Goal: Check status: Check status

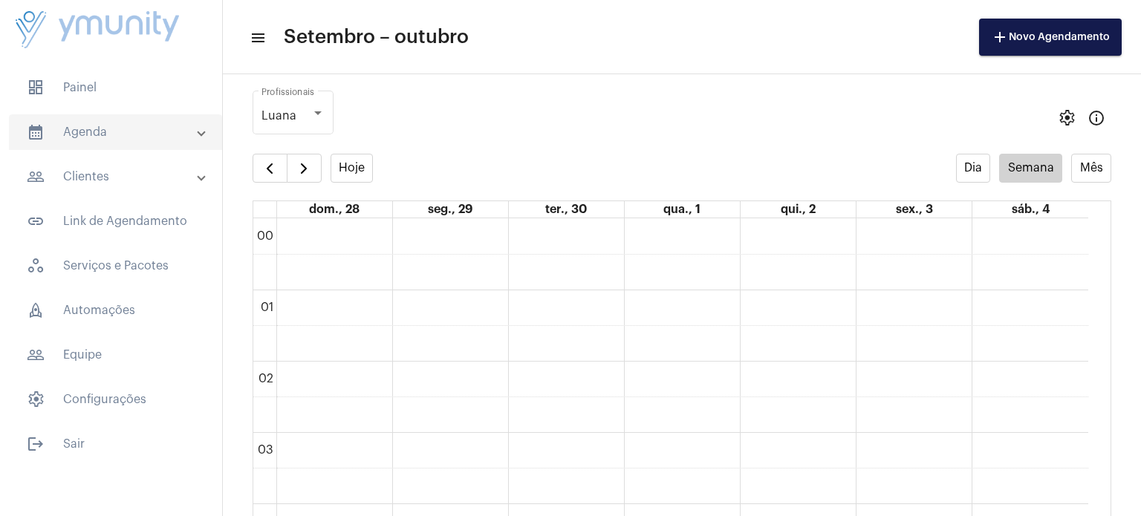
scroll to position [798, 0]
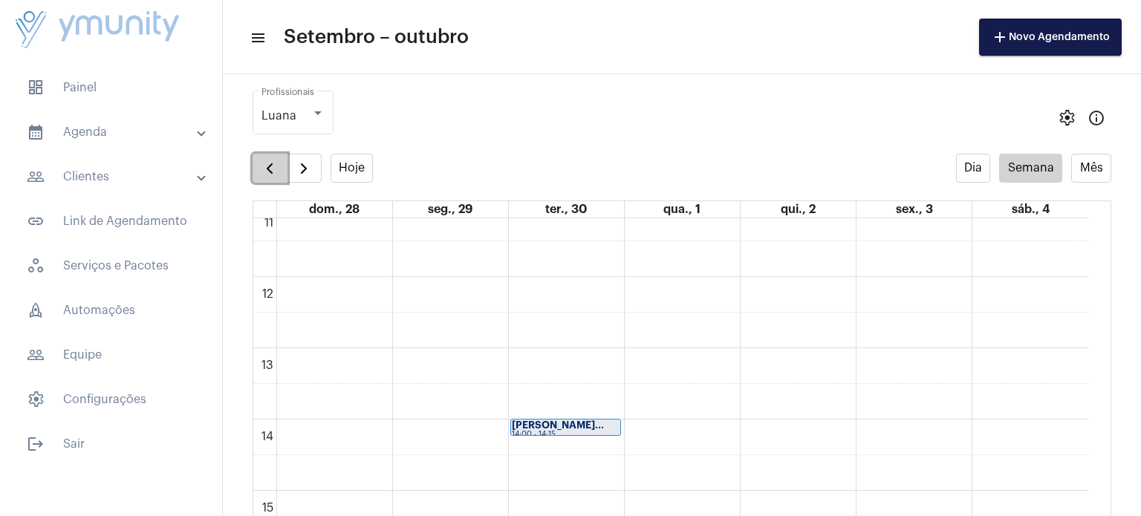
click at [261, 169] on span "button" at bounding box center [270, 169] width 18 height 18
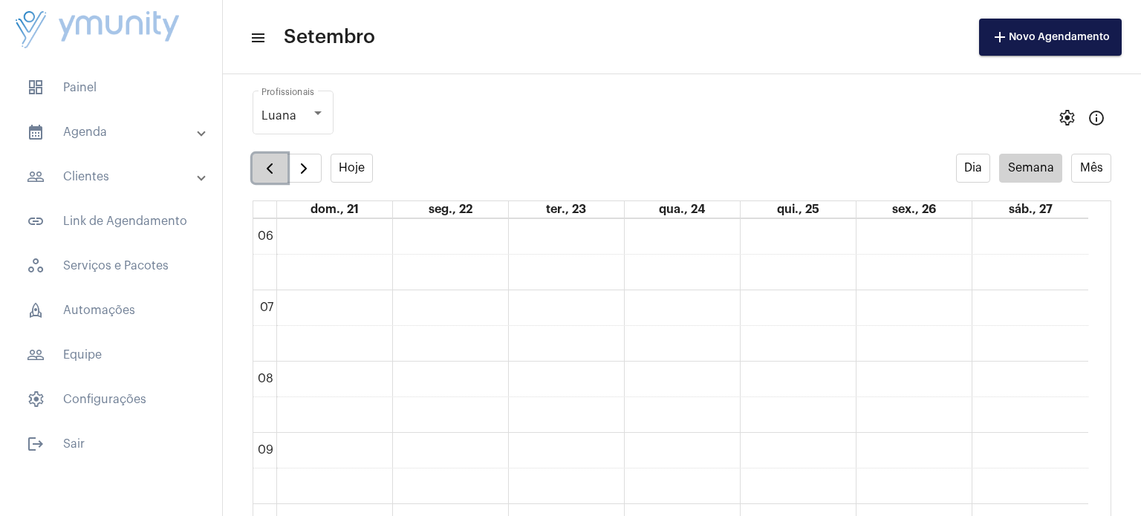
click at [261, 169] on span "button" at bounding box center [270, 169] width 18 height 18
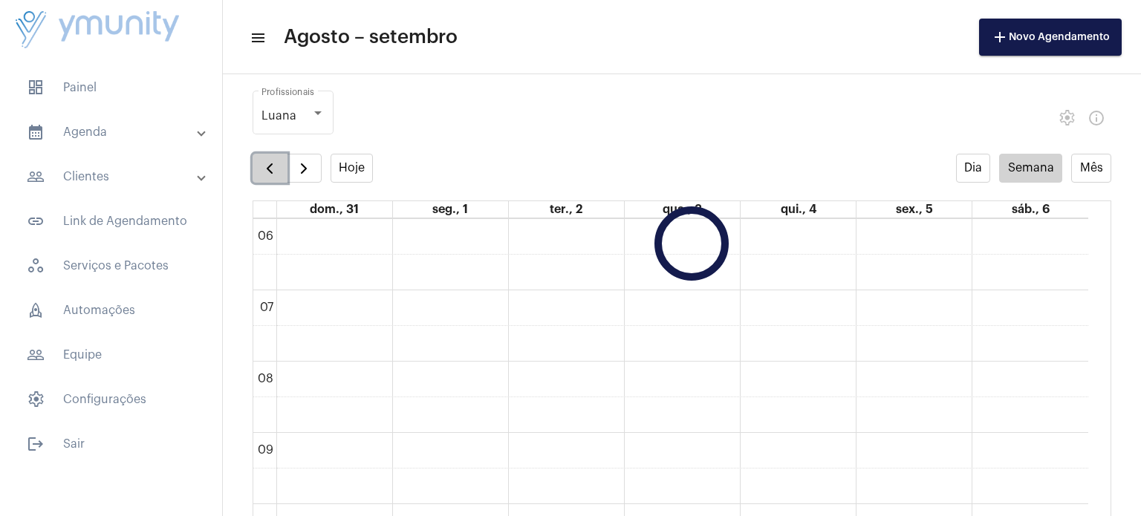
click at [261, 169] on span "button" at bounding box center [270, 169] width 18 height 18
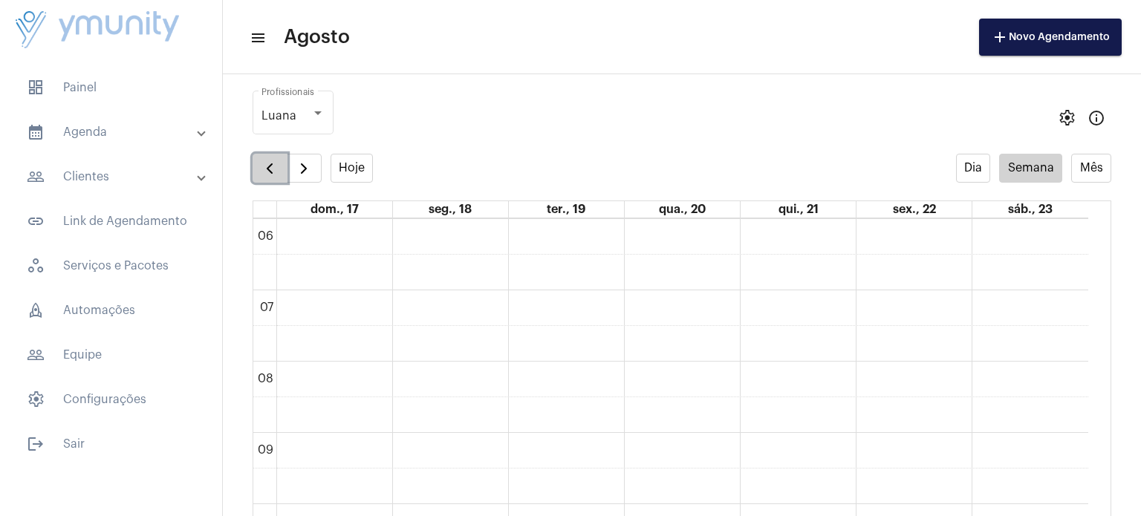
click at [261, 169] on span "button" at bounding box center [270, 169] width 18 height 18
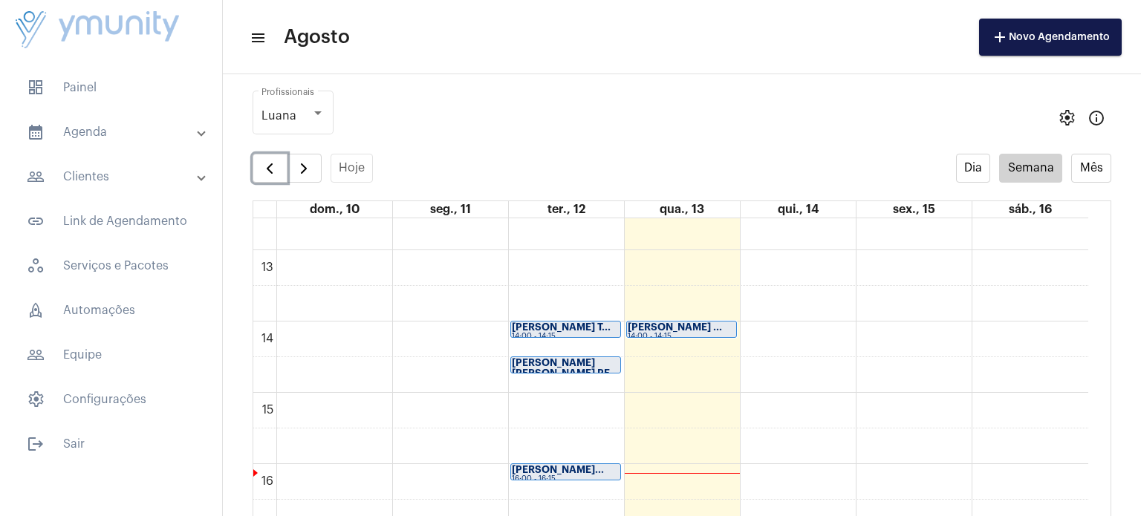
scroll to position [911, 0]
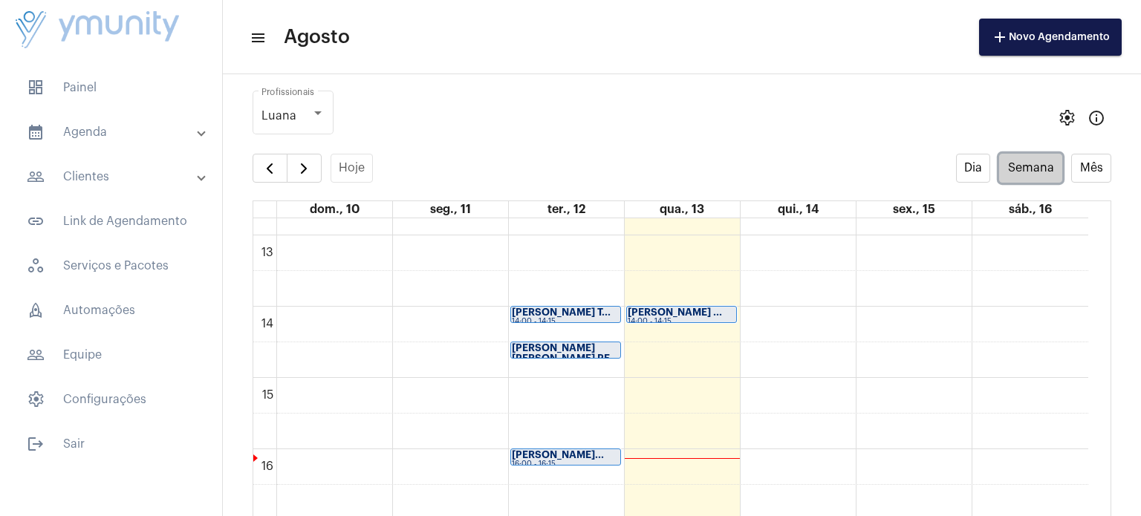
click at [1031, 167] on button "Semana" at bounding box center [1030, 168] width 63 height 29
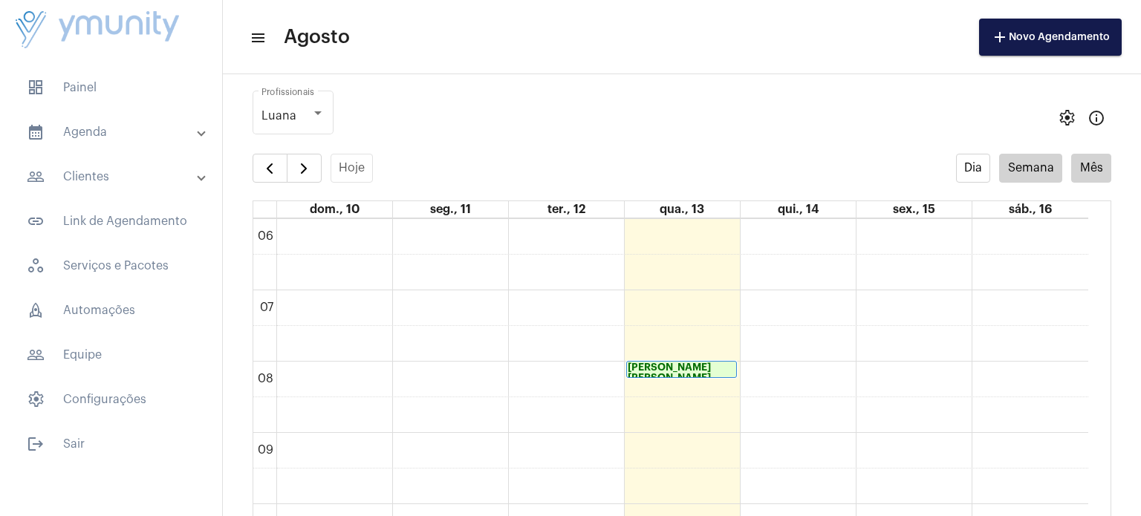
click at [1099, 170] on full-calendar "Hoje Dia Semana Mês dom., 10 seg., 11 ter., 12 qua., 13 qui., 14 sex., 15 sáb.,…" at bounding box center [682, 371] width 918 height 435
click at [1071, 166] on button "Mês" at bounding box center [1091, 168] width 40 height 29
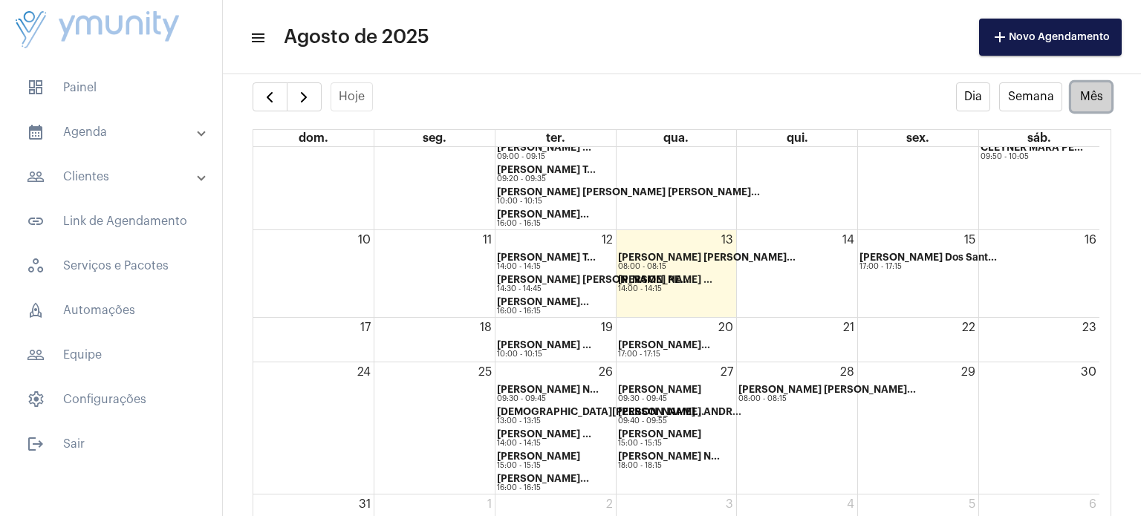
scroll to position [95, 0]
